Goal: Transaction & Acquisition: Purchase product/service

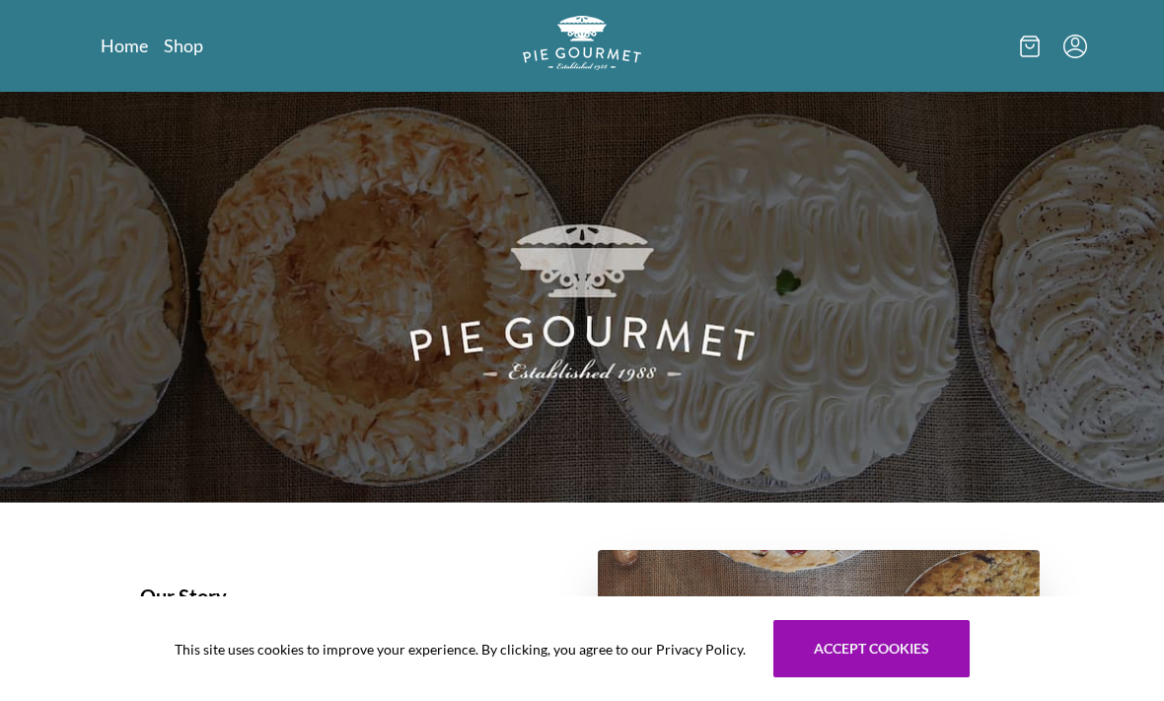
click at [197, 41] on link "Shop" at bounding box center [183, 46] width 39 height 24
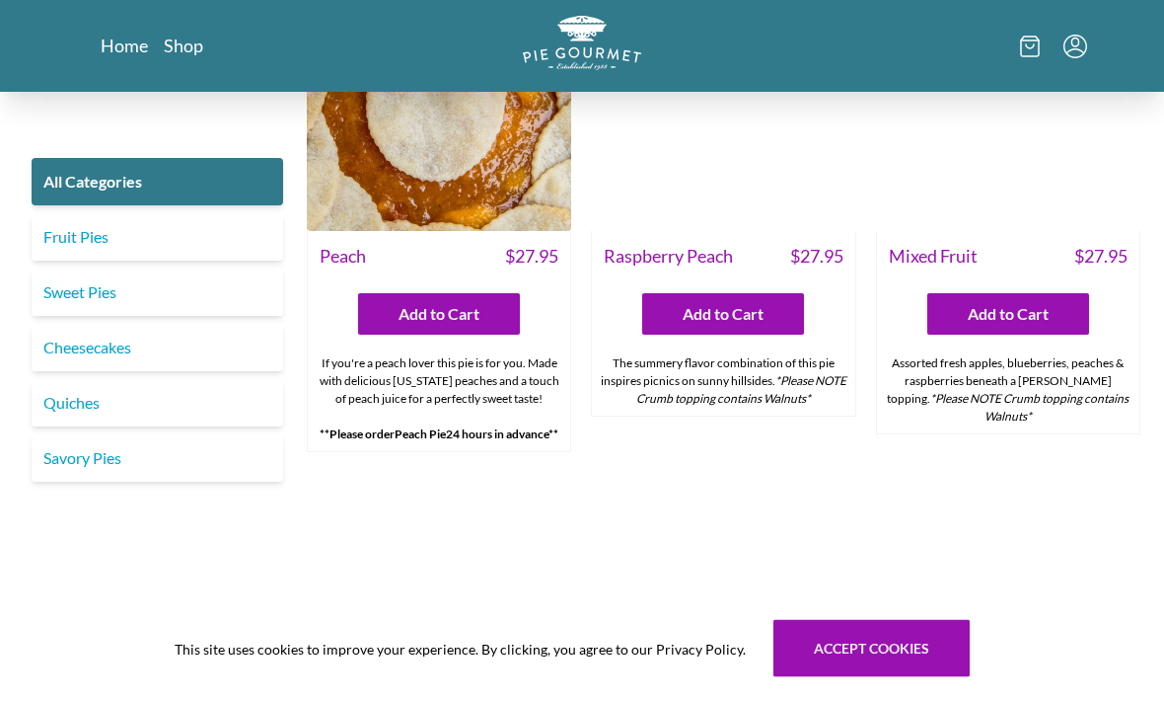
scroll to position [5556, 0]
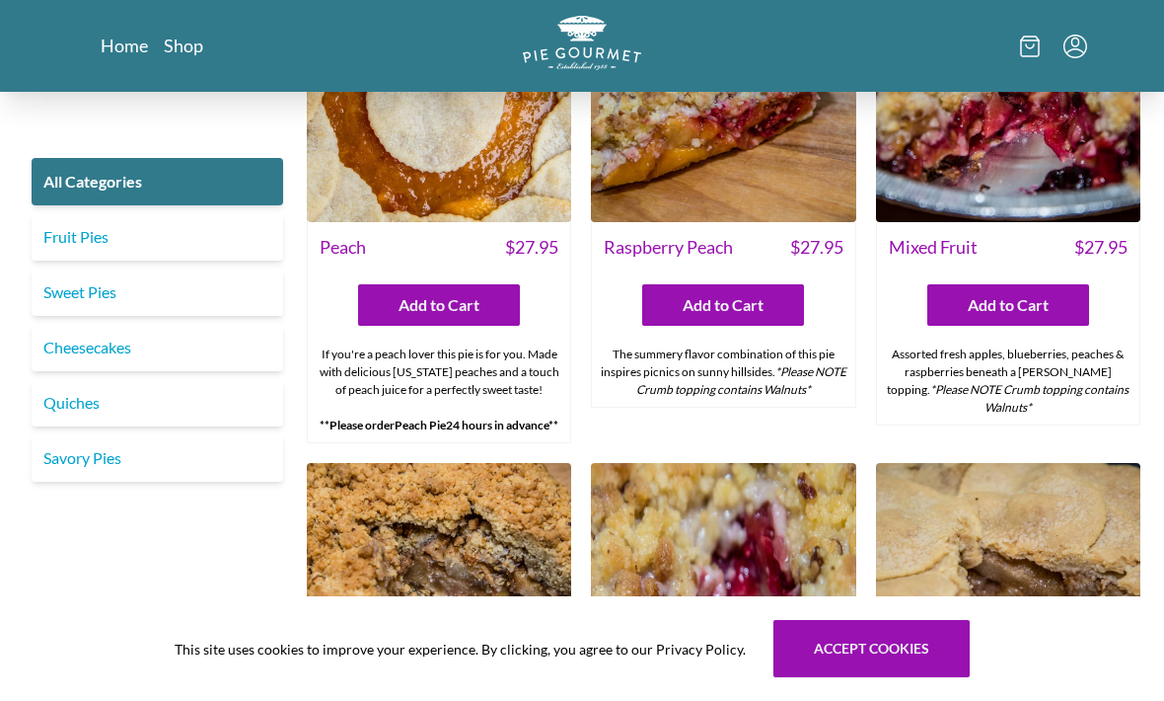
click at [118, 44] on link "Home" at bounding box center [124, 46] width 47 height 24
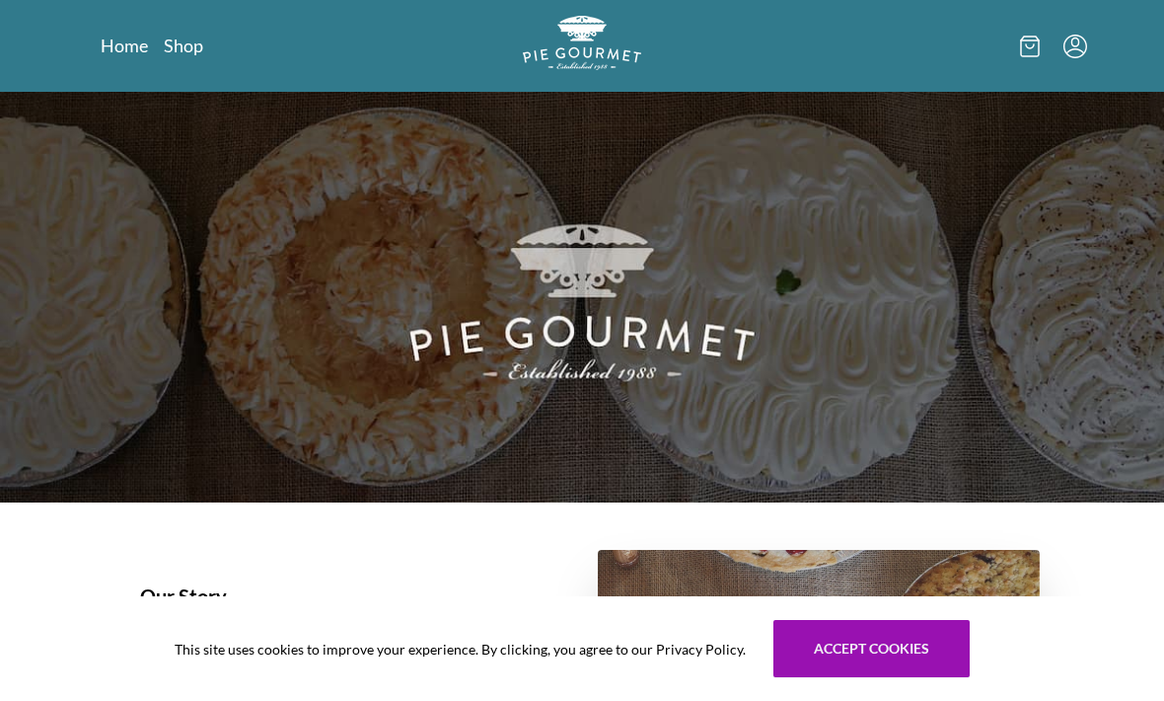
click at [173, 56] on link "Shop" at bounding box center [183, 46] width 39 height 24
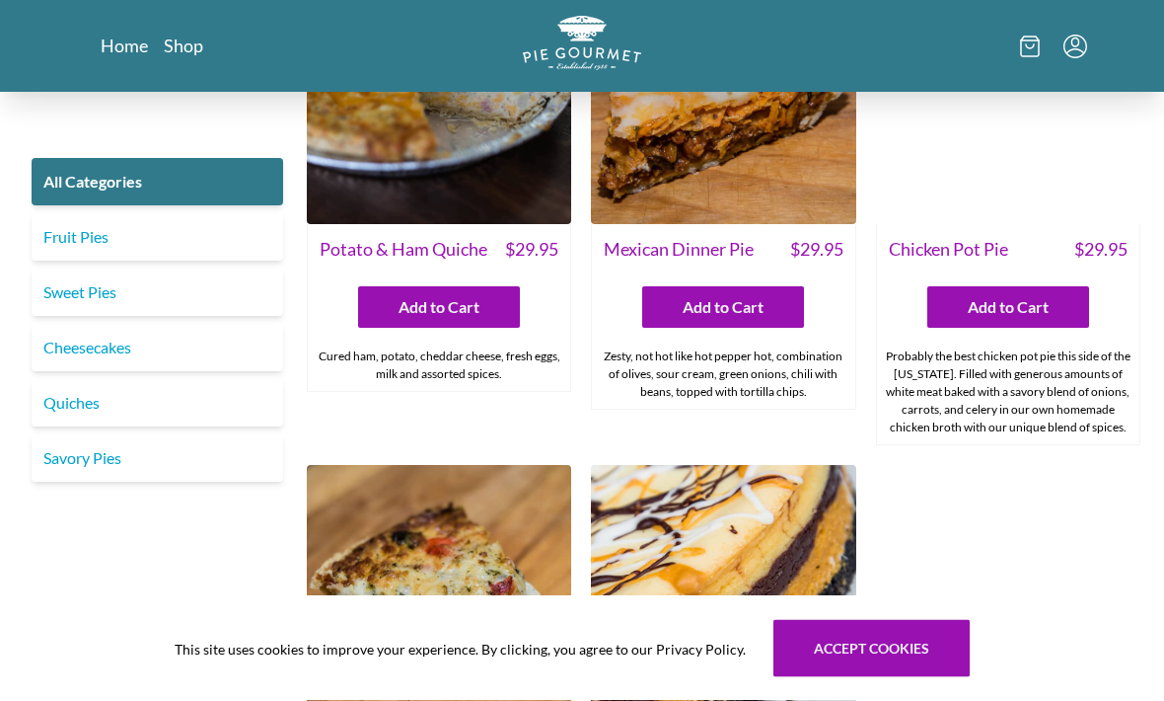
scroll to position [2662, 0]
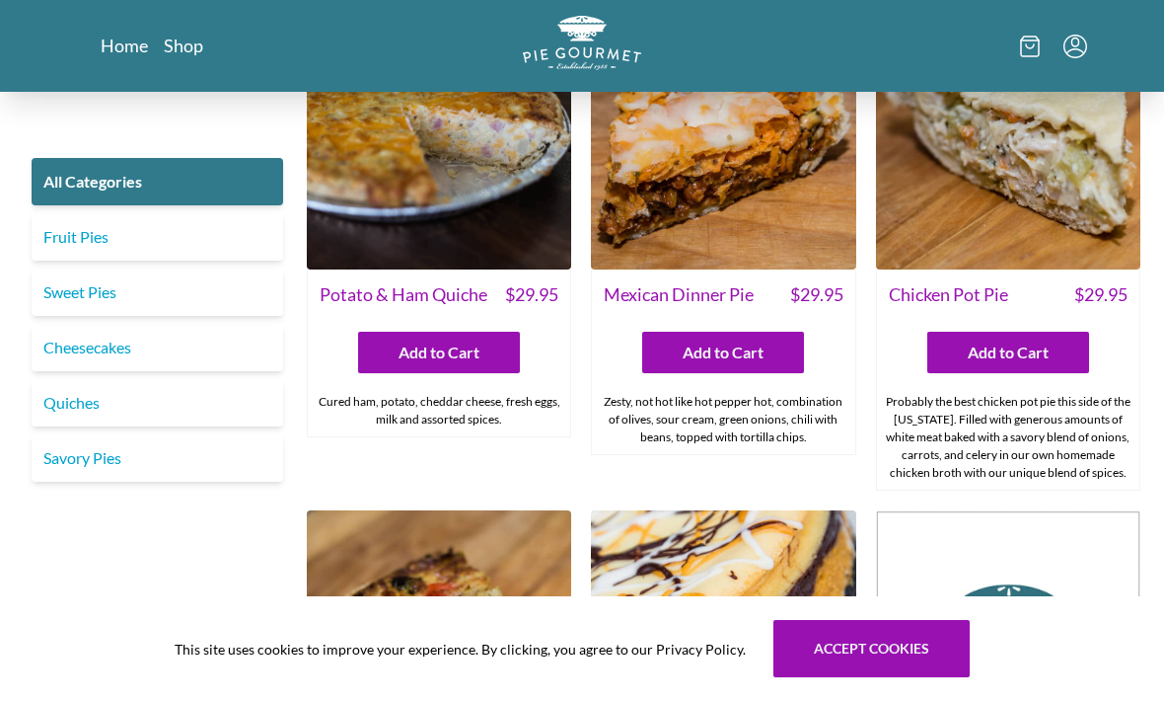
click at [99, 240] on link "Fruit Pies" at bounding box center [158, 236] width 252 height 47
